Goal: Find specific page/section: Find specific page/section

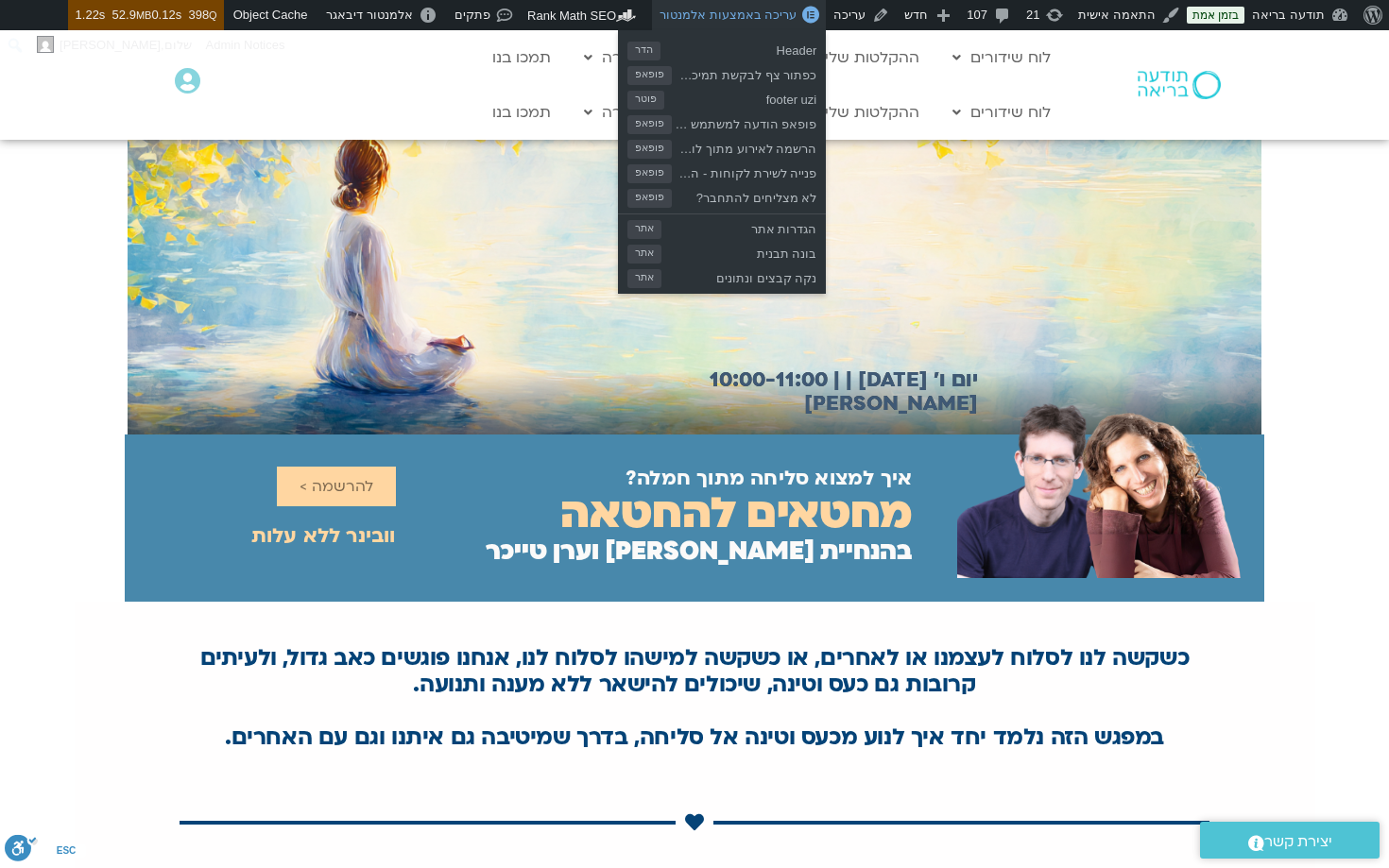
click at [720, 16] on span "עריכה באמצעות אלמנטור" at bounding box center [728, 15] width 137 height 14
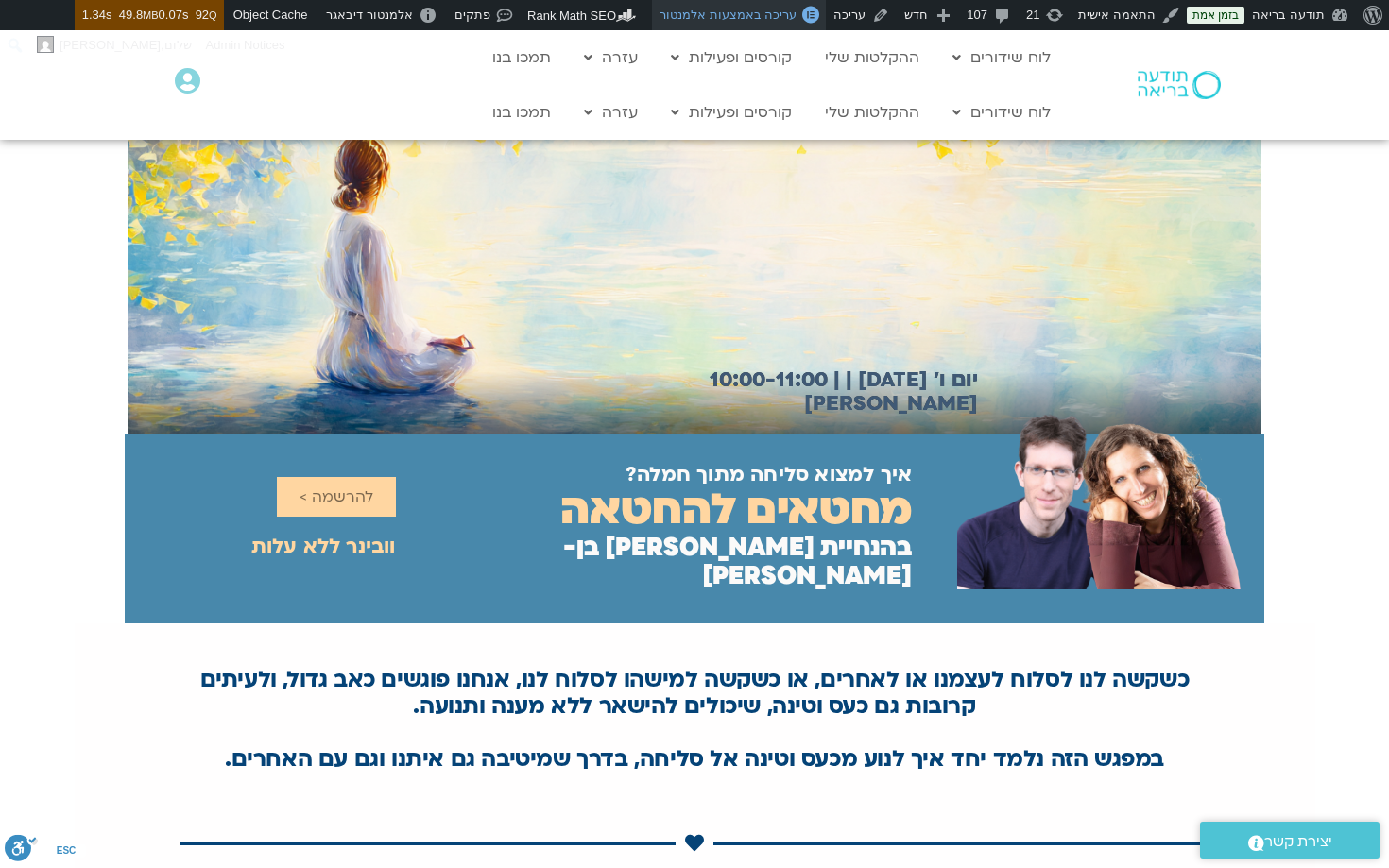
click at [773, 16] on span "עריכה באמצעות אלמנטור" at bounding box center [728, 15] width 137 height 14
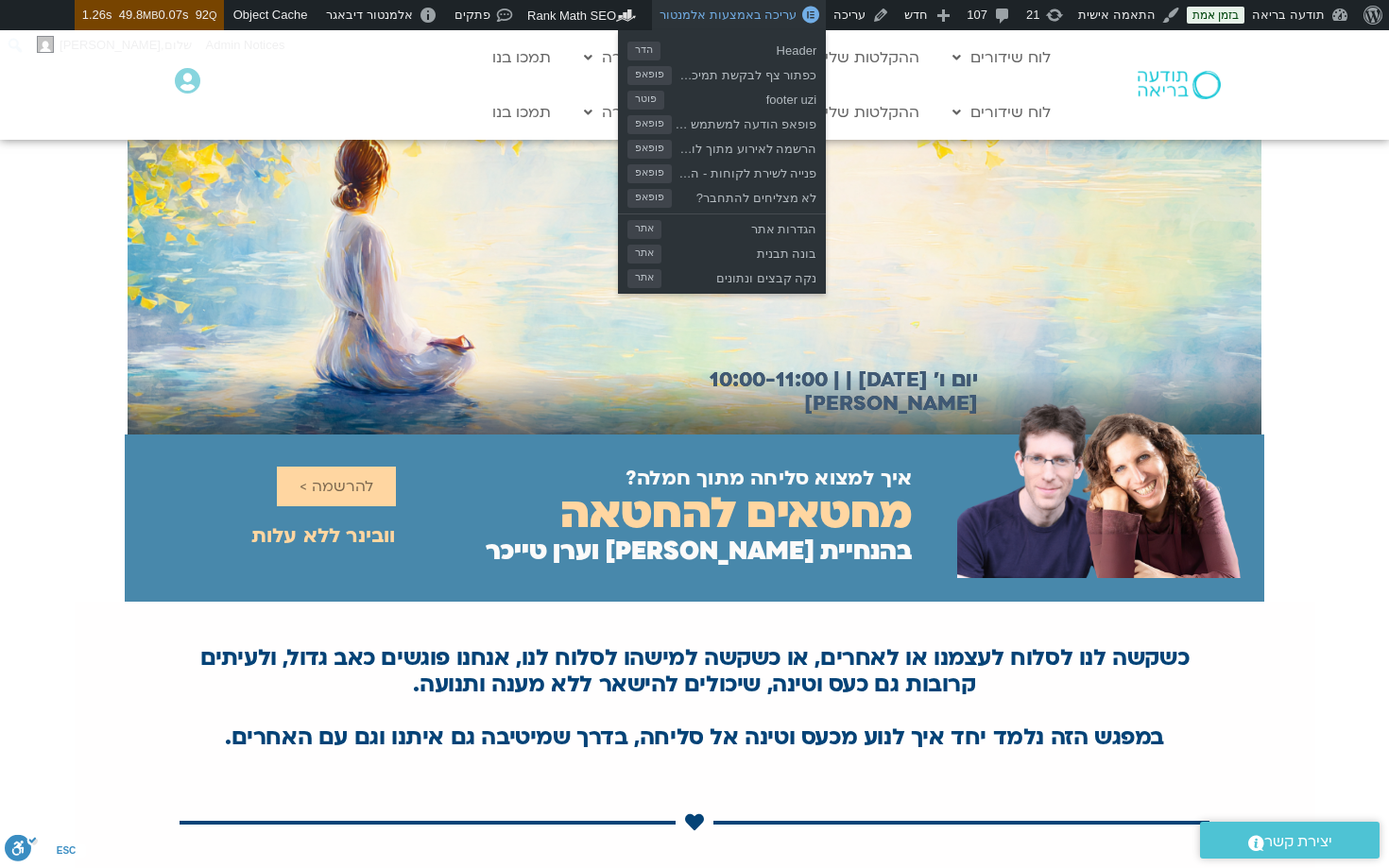
click at [755, 17] on span "עריכה באמצעות אלמנטור" at bounding box center [728, 15] width 137 height 14
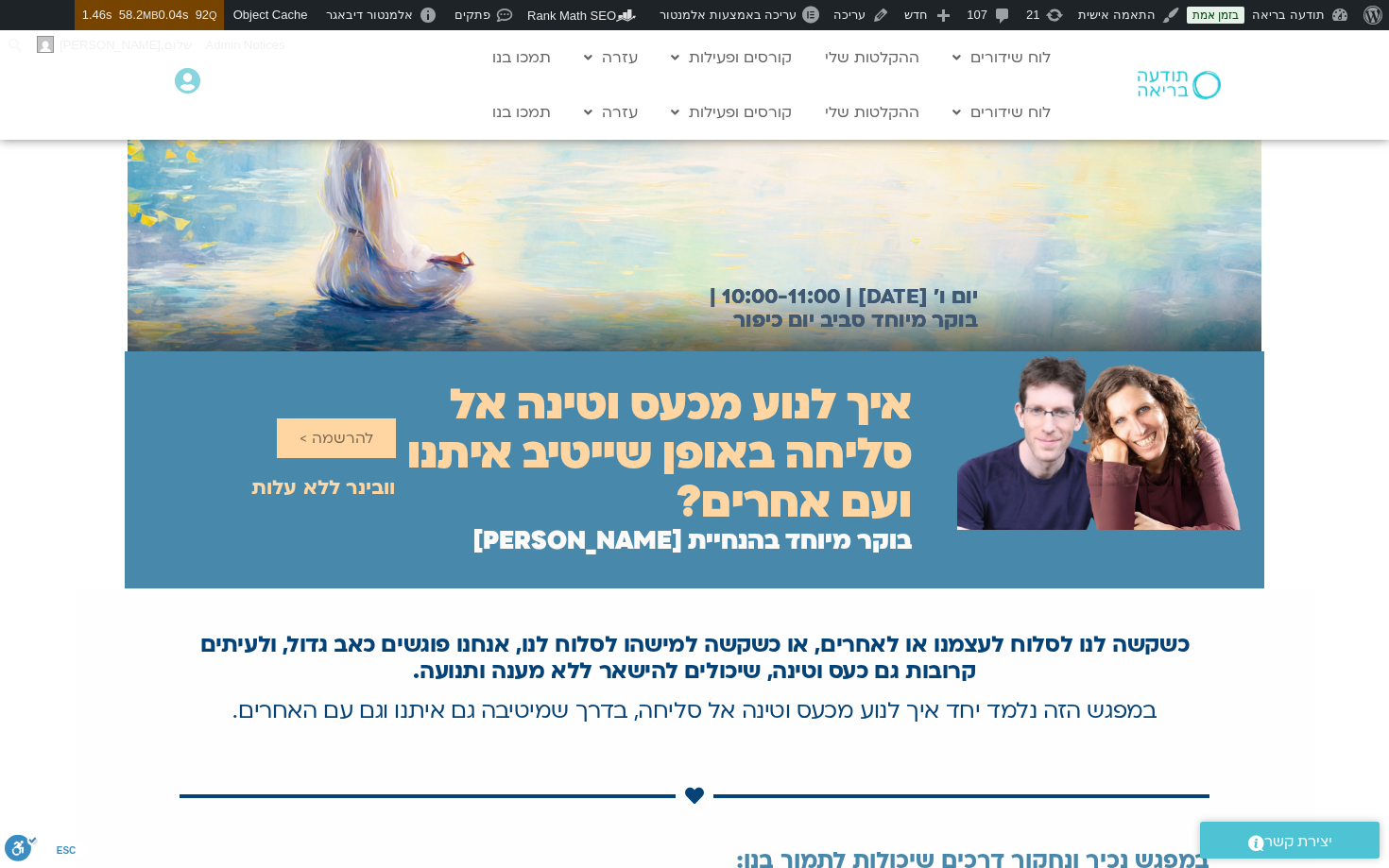
scroll to position [85, 0]
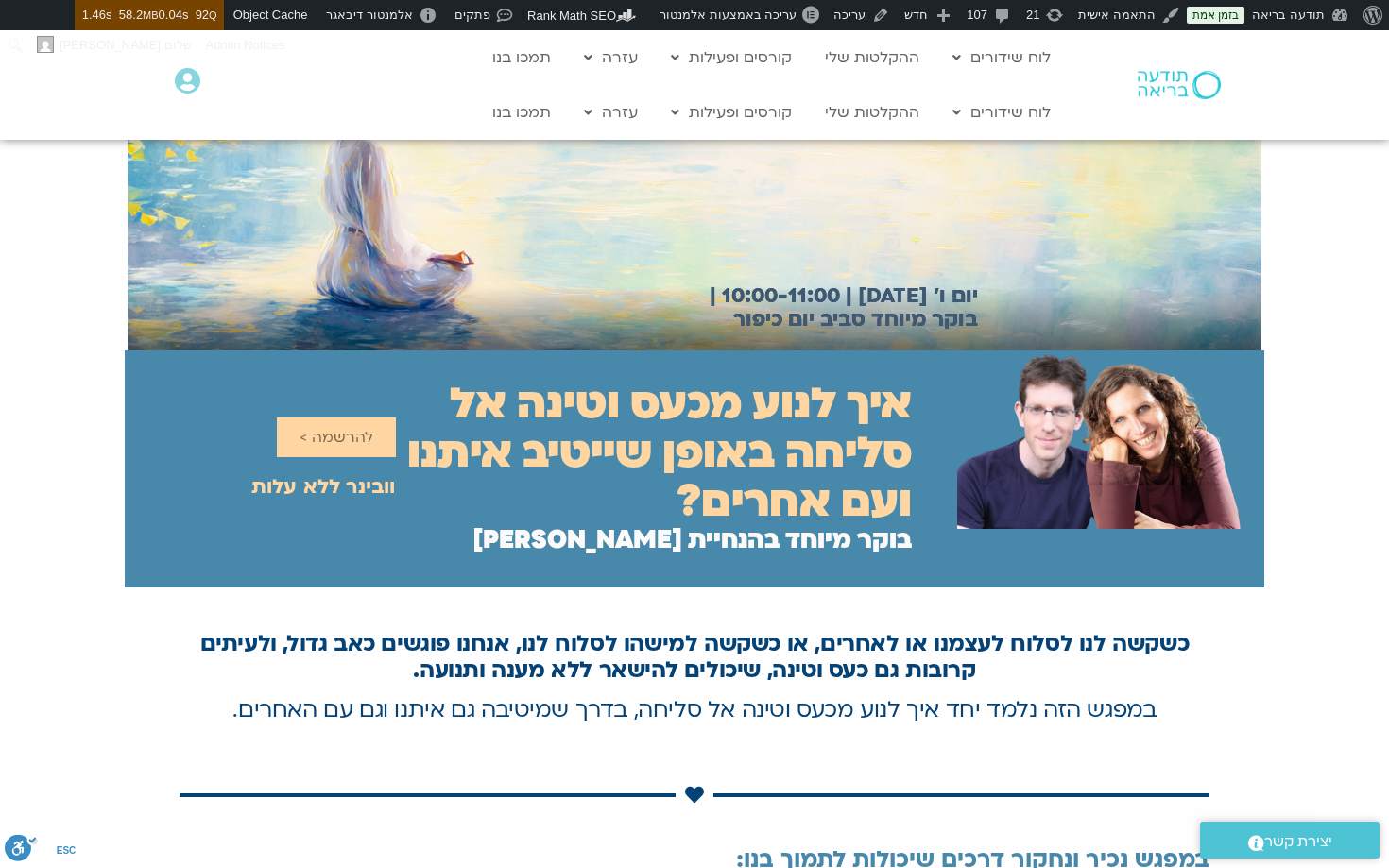
click at [738, 625] on div "כשקשה לנו לסלוח לעצמנו או לאחרים, או כשקשה למישהו לסלוח לנו, אנחנו פוגשים כאב ג…" at bounding box center [695, 684] width 1030 height 118
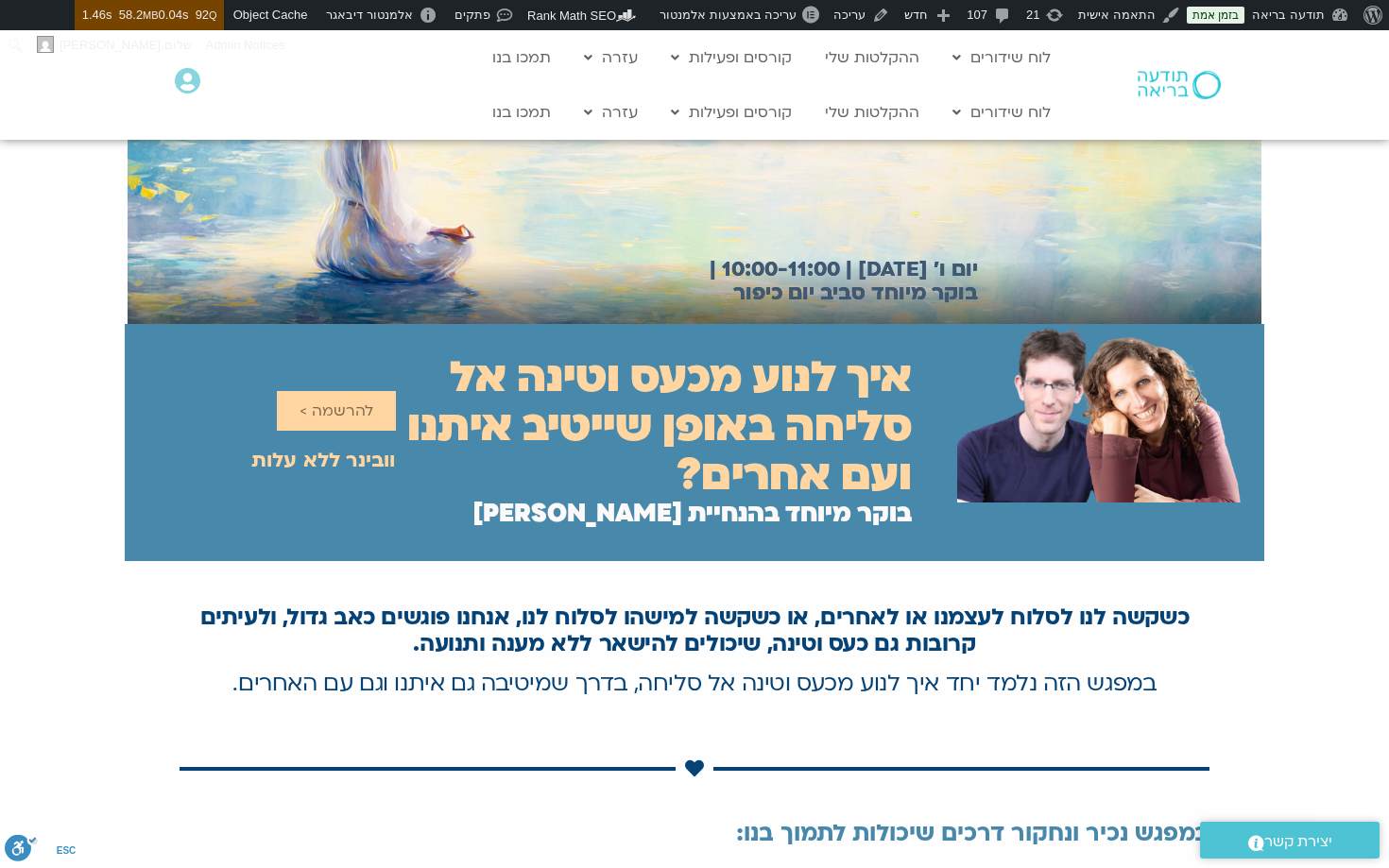
scroll to position [138, 0]
